Goal: Task Accomplishment & Management: Manage account settings

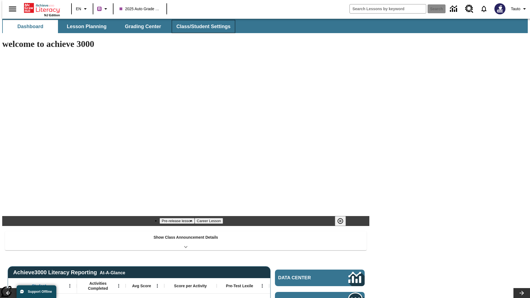
click at [200, 26] on span "Class/Student Settings" at bounding box center [203, 26] width 54 height 6
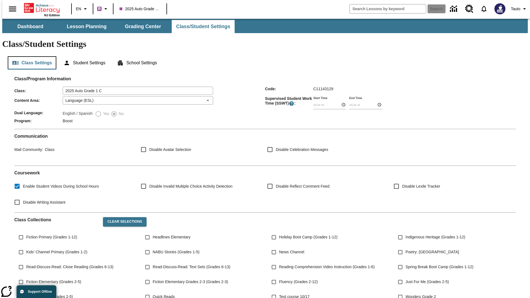
click at [30, 56] on button "Class Settings" at bounding box center [32, 62] width 49 height 13
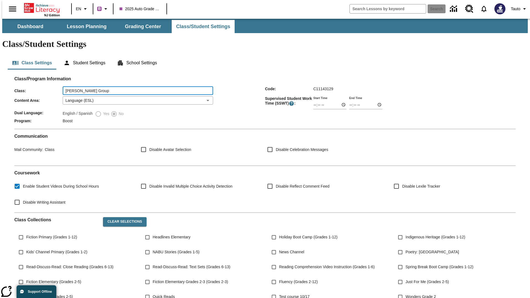
type input "[PERSON_NAME] Group"
type input "06:00"
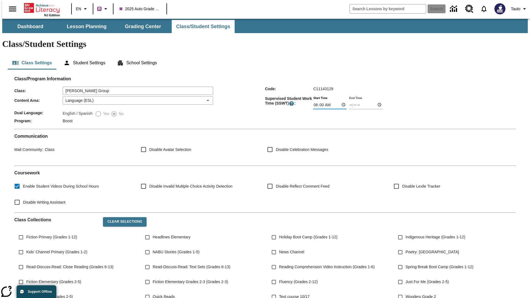
type input "06:01"
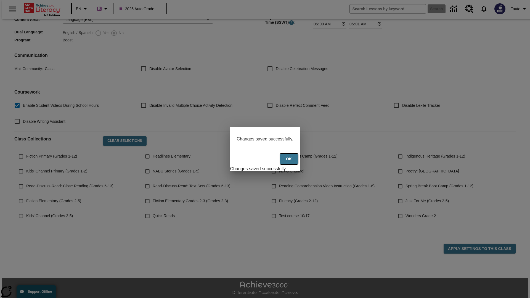
click at [289, 162] on button "Ok" at bounding box center [289, 159] width 18 height 11
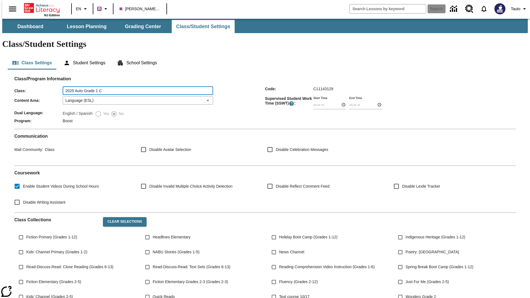
type input "2025 Auto Grade 1 C"
type input "06:00"
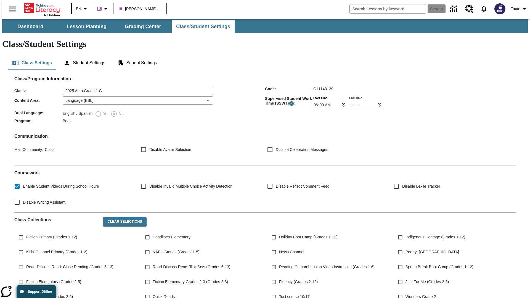
type input "06:01"
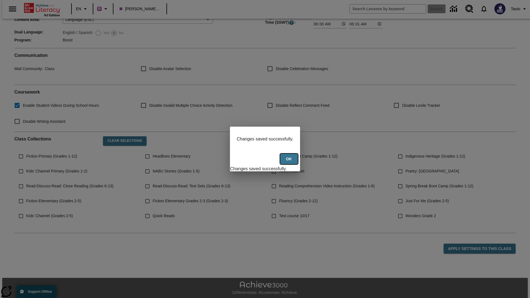
click at [289, 162] on button "Ok" at bounding box center [289, 159] width 18 height 11
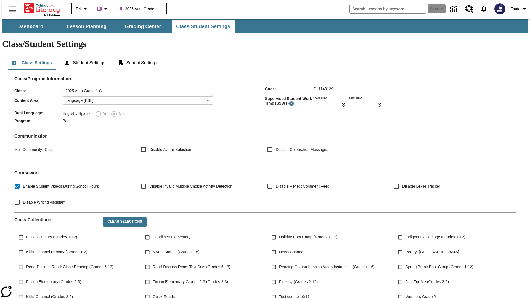
click at [136, 84] on body "Skip to main content NJ Edition EN B 2025 Auto Grade 1 C Search Tauto Dashboard…" at bounding box center [264, 207] width 525 height 376
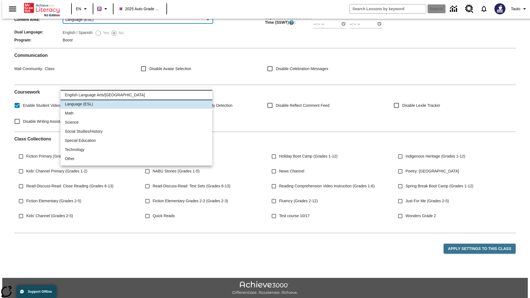
click at [136, 95] on li "English Language Arts/Reading" at bounding box center [136, 95] width 152 height 9
type input "1"
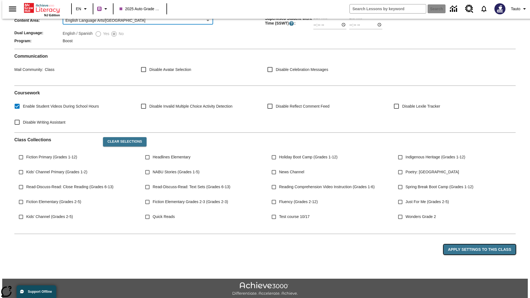
click at [483, 255] on button "Apply Settings to this Class" at bounding box center [479, 249] width 72 height 10
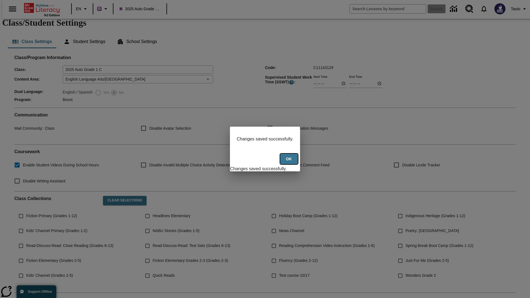
click at [289, 162] on button "Ok" at bounding box center [289, 159] width 18 height 11
